Goal: Information Seeking & Learning: Learn about a topic

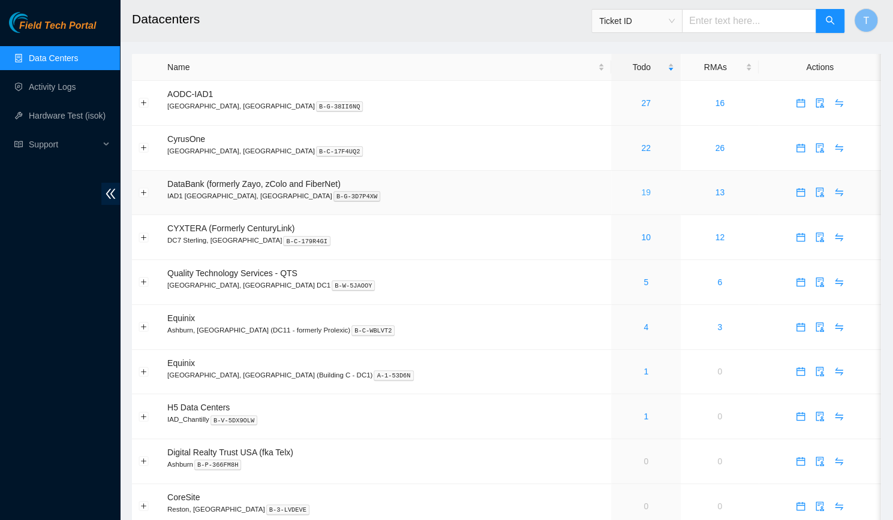
click at [641, 189] on link "19" at bounding box center [646, 193] width 10 height 10
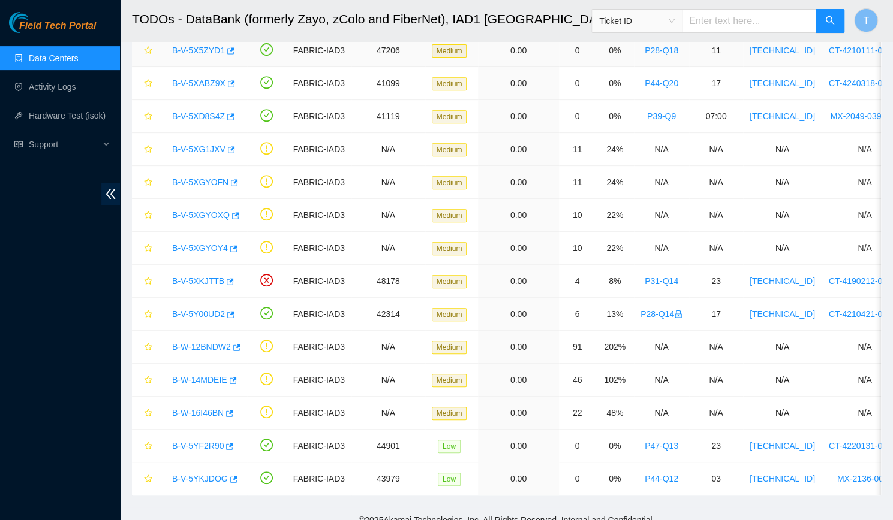
scroll to position [277, 0]
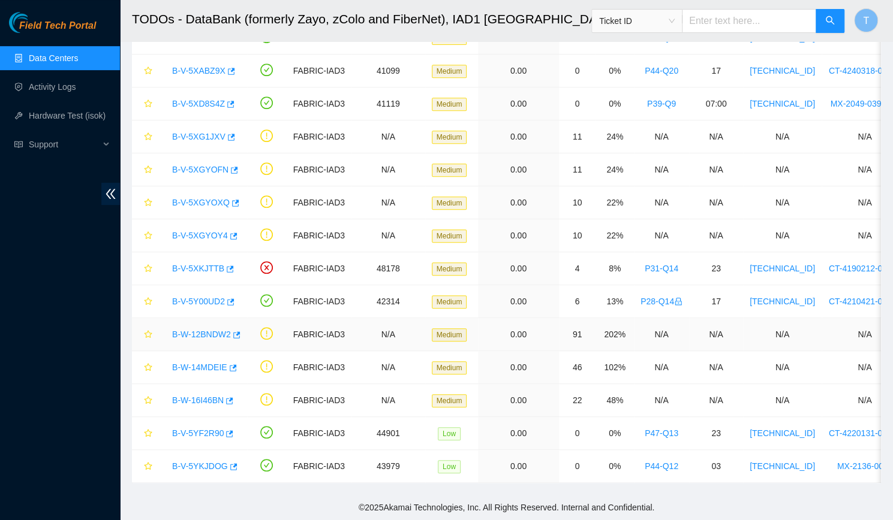
click at [210, 330] on link "B-W-12BNDW2" at bounding box center [201, 335] width 59 height 10
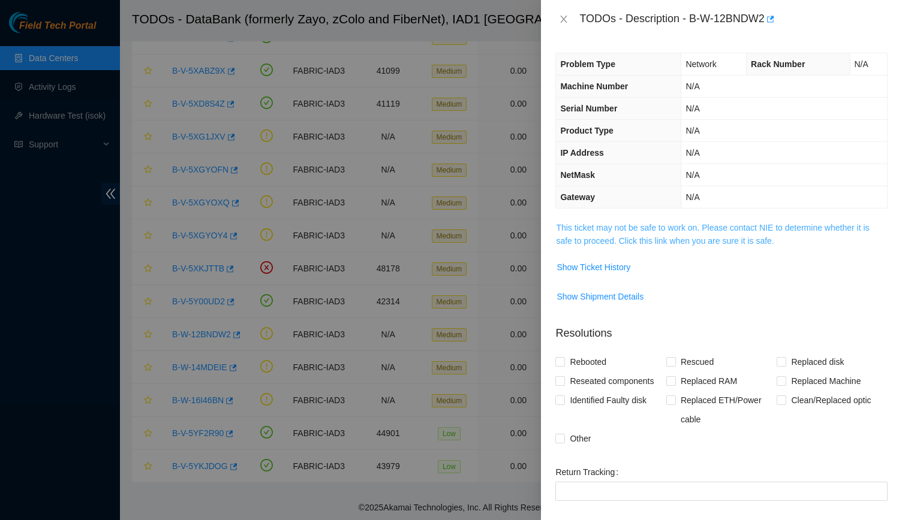
click at [671, 231] on link "This ticket may not be safe to work on. Please contact NIE to determine whether…" at bounding box center [712, 234] width 313 height 23
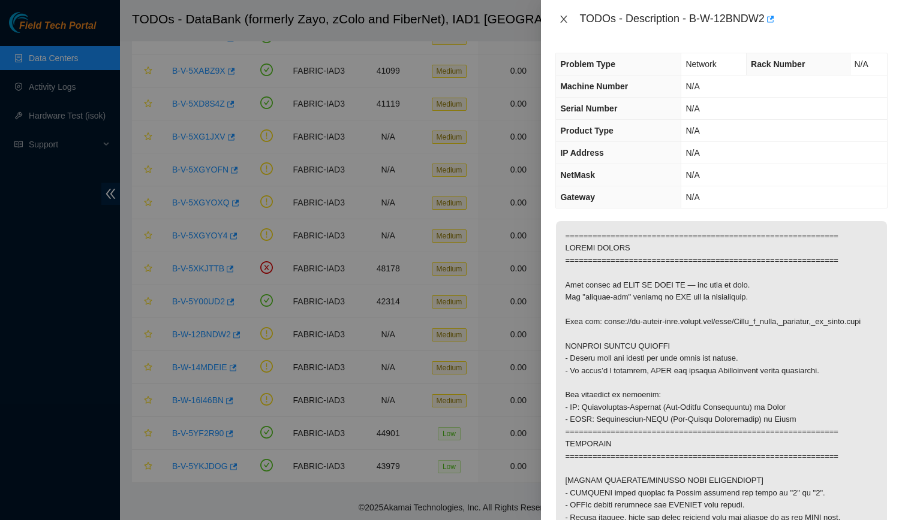
click at [567, 15] on icon "close" at bounding box center [564, 19] width 10 height 10
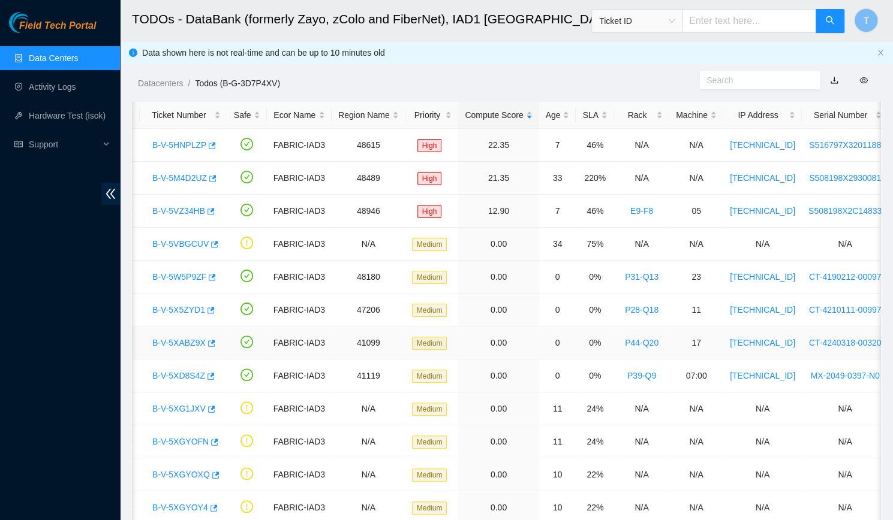
scroll to position [0, 20]
click at [177, 173] on link "B-V-5M4D2UZ" at bounding box center [179, 178] width 55 height 10
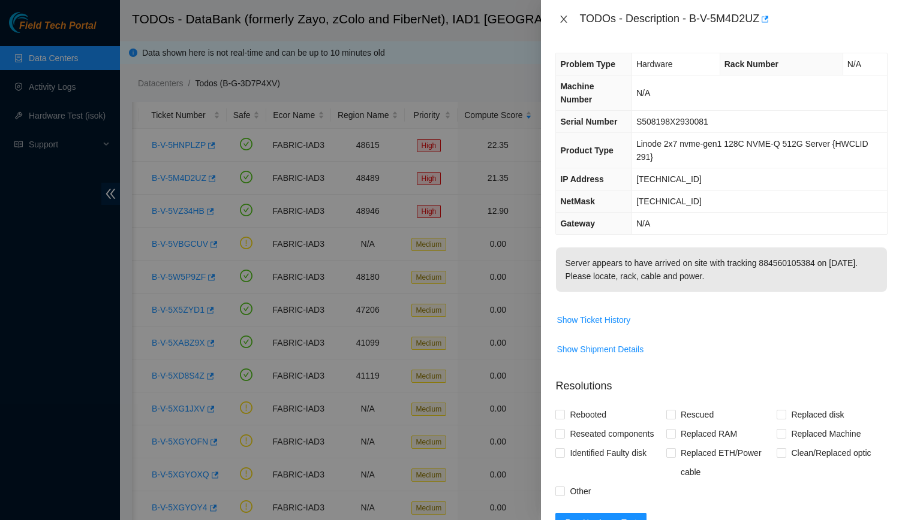
click at [561, 17] on icon "close" at bounding box center [564, 19] width 10 height 10
